Goal: Task Accomplishment & Management: Complete application form

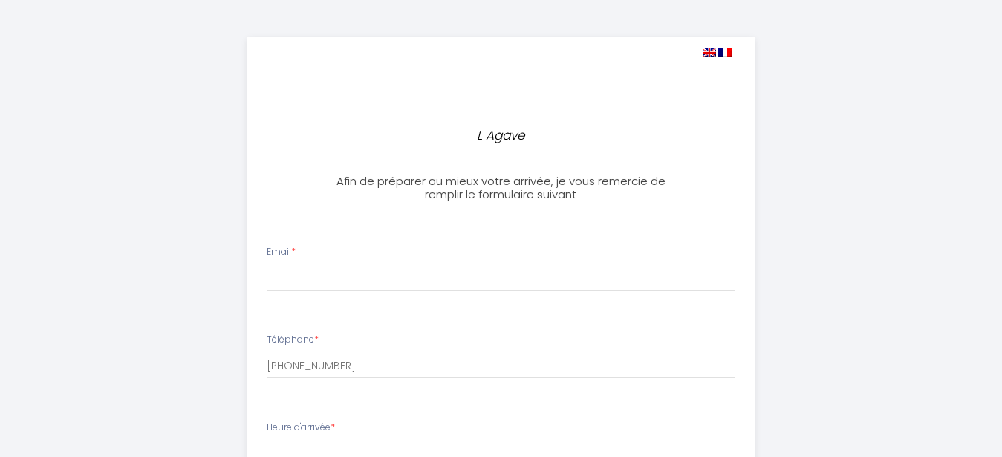
select select
click at [296, 264] on div "Email *" at bounding box center [501, 268] width 488 height 46
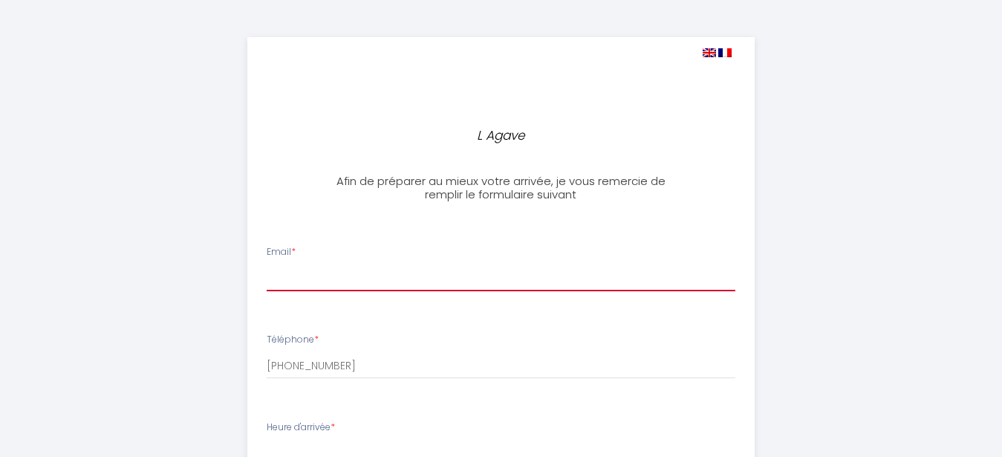
click at [302, 274] on input "Email *" at bounding box center [501, 277] width 469 height 27
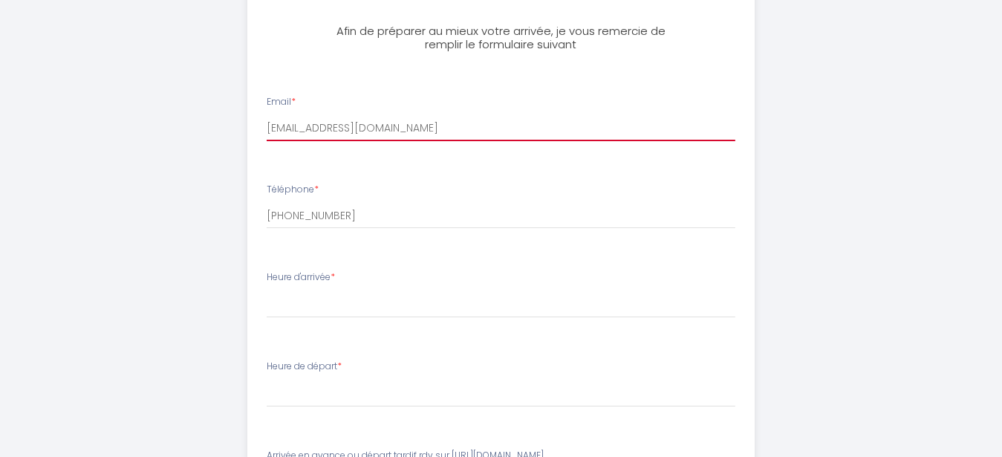
scroll to position [152, 0]
type input "[EMAIL_ADDRESS][DOMAIN_NAME]"
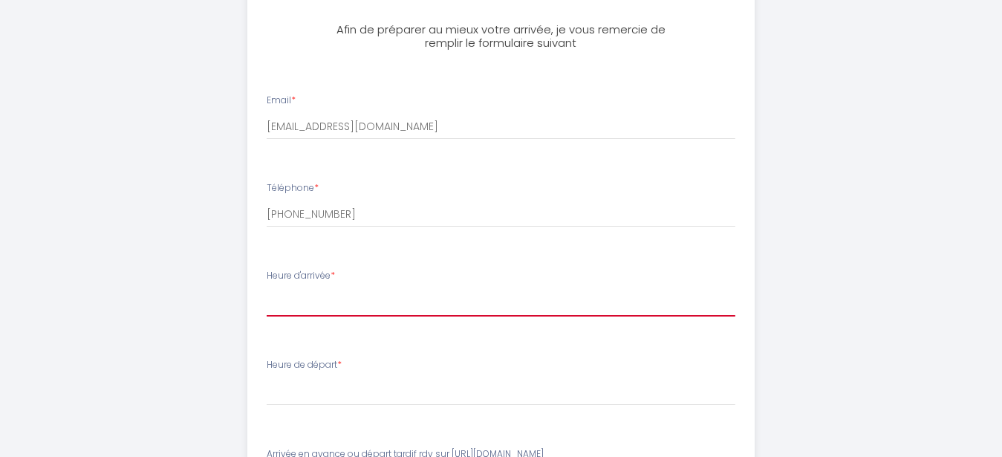
click at [267, 288] on select "16:00 16:30 17:00 17:30 18:00 18:30 19:00 19:30 20:00 20:30 21:00 21:30 22:00 2…" at bounding box center [501, 302] width 469 height 28
select select "16:00"
click option "16:00" at bounding box center [0, 0] width 0 height 0
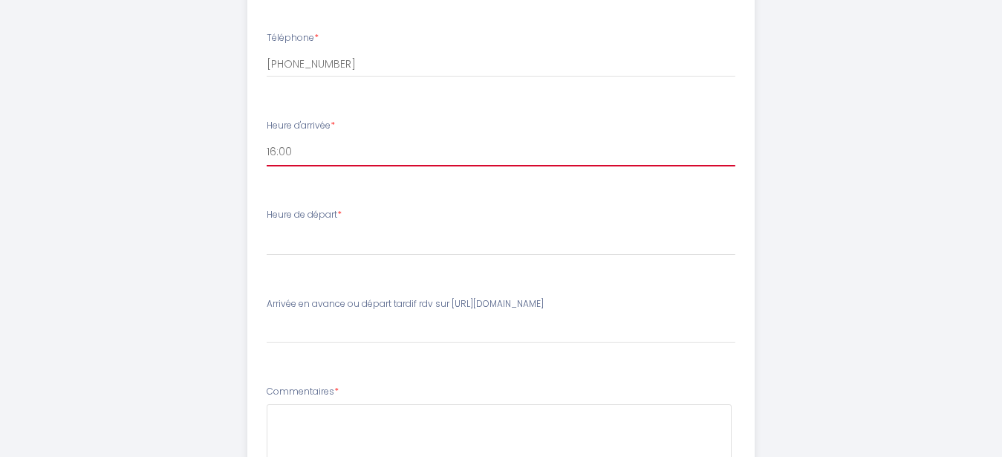
scroll to position [303, 0]
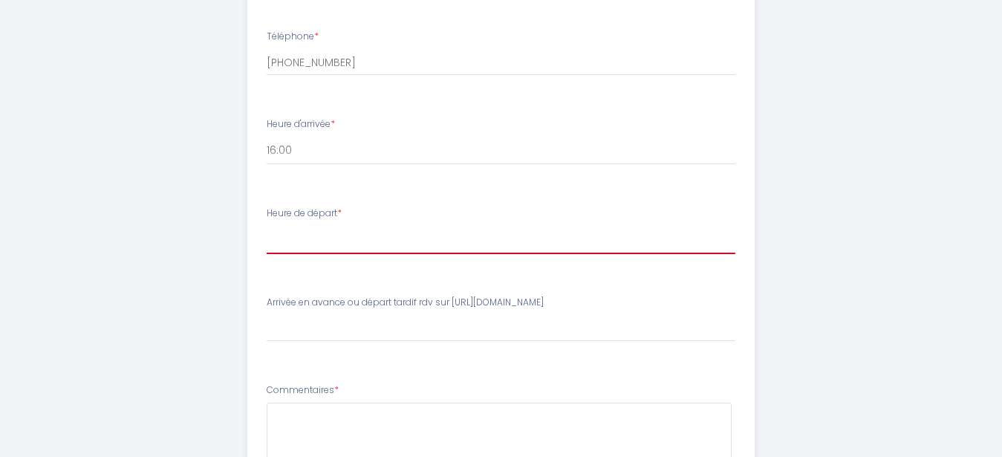
click at [267, 226] on select "00:00 00:30 01:00 01:30 02:00 02:30 03:00 03:30 04:00 04:30 05:00 05:30 06:00 0…" at bounding box center [501, 240] width 469 height 28
select select "11:00"
click option "11:00" at bounding box center [0, 0] width 0 height 0
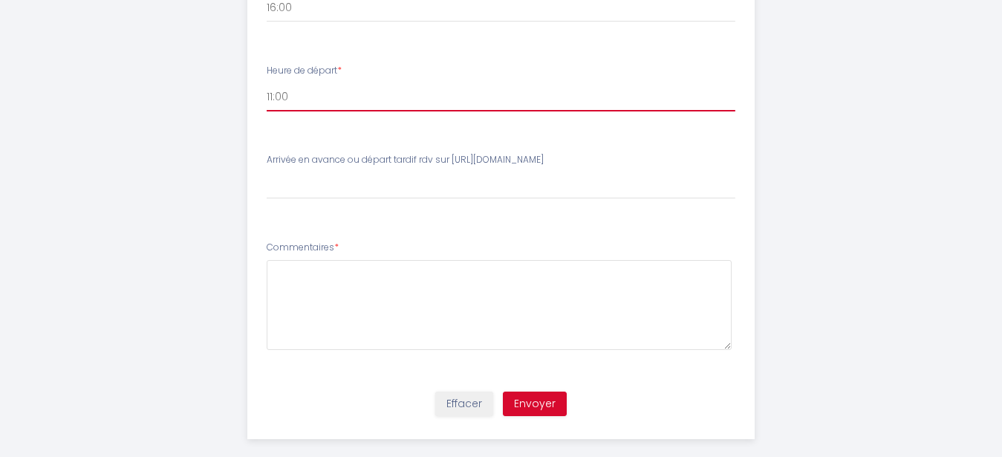
scroll to position [455, 0]
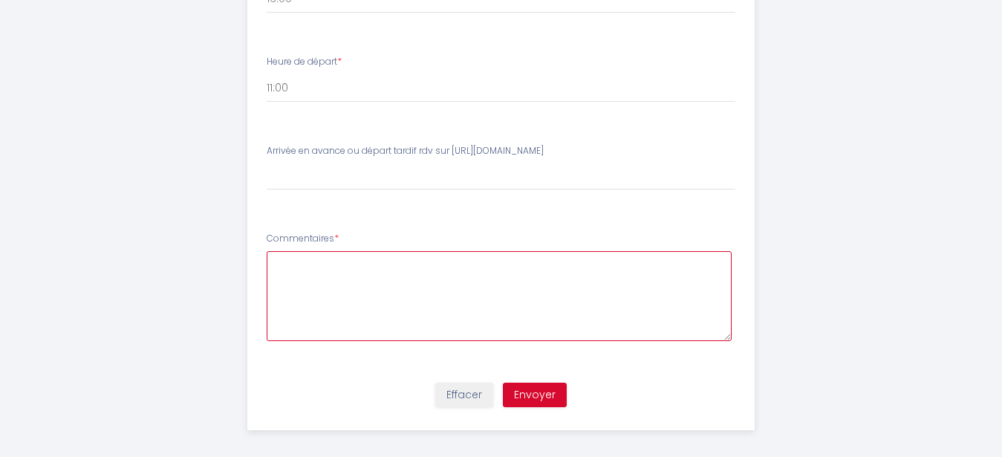
click at [316, 284] on textarea at bounding box center [499, 296] width 465 height 90
type textarea "Bonjour, vous me confirmez que les draps et le linge de toilette sont fournis .…"
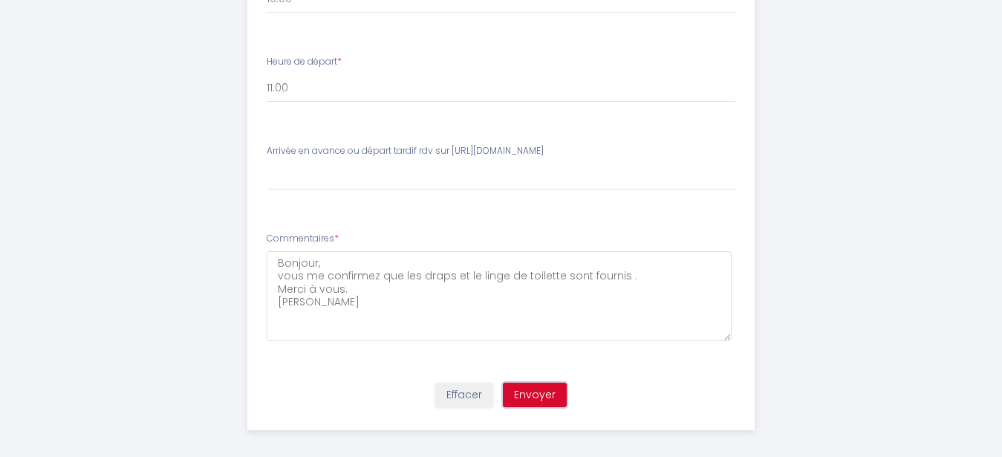
click at [532, 386] on button "Envoyer" at bounding box center [535, 395] width 64 height 25
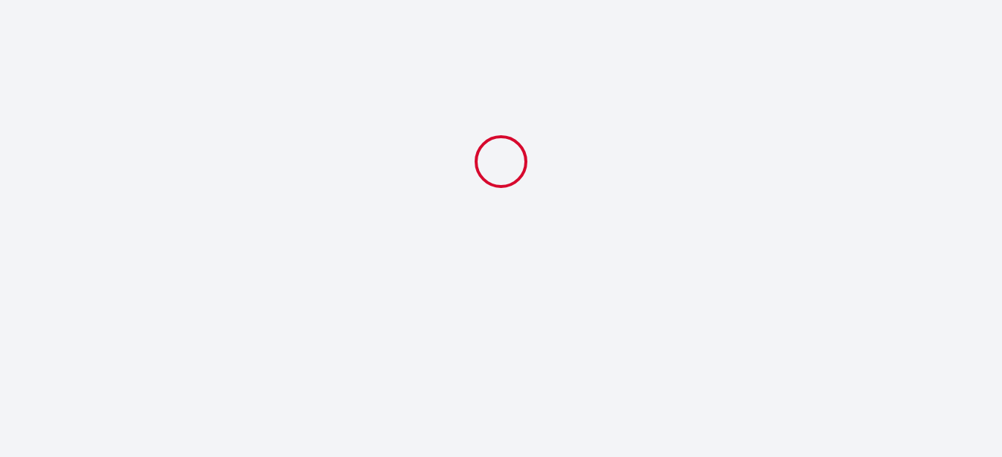
scroll to position [0, 0]
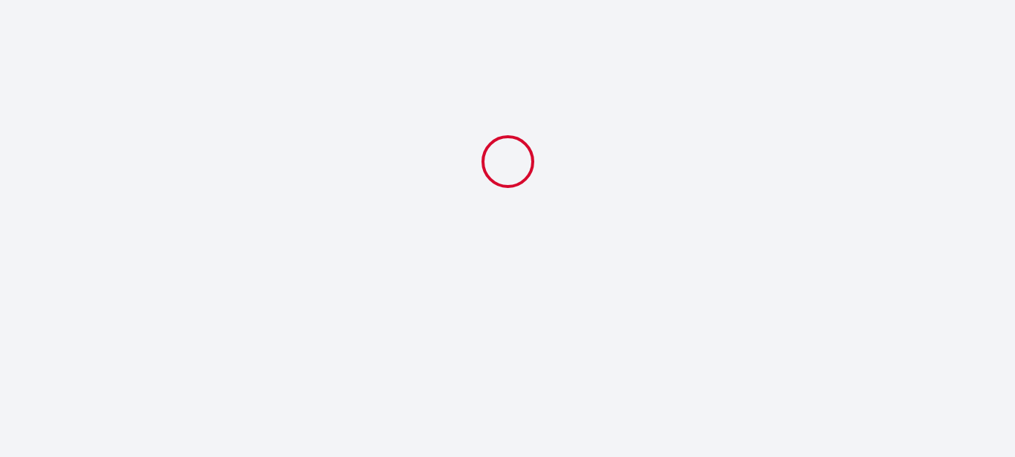
select select "11:00"
